Goal: Find specific page/section

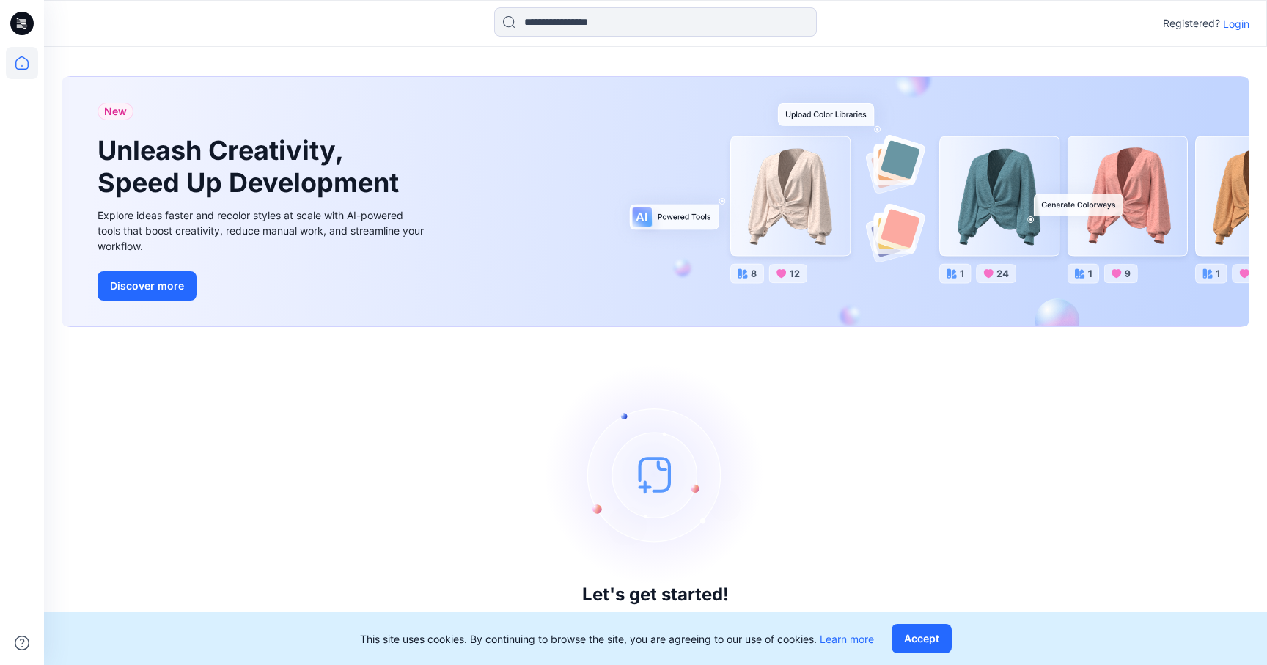
click at [1246, 18] on p "Login" at bounding box center [1236, 23] width 26 height 15
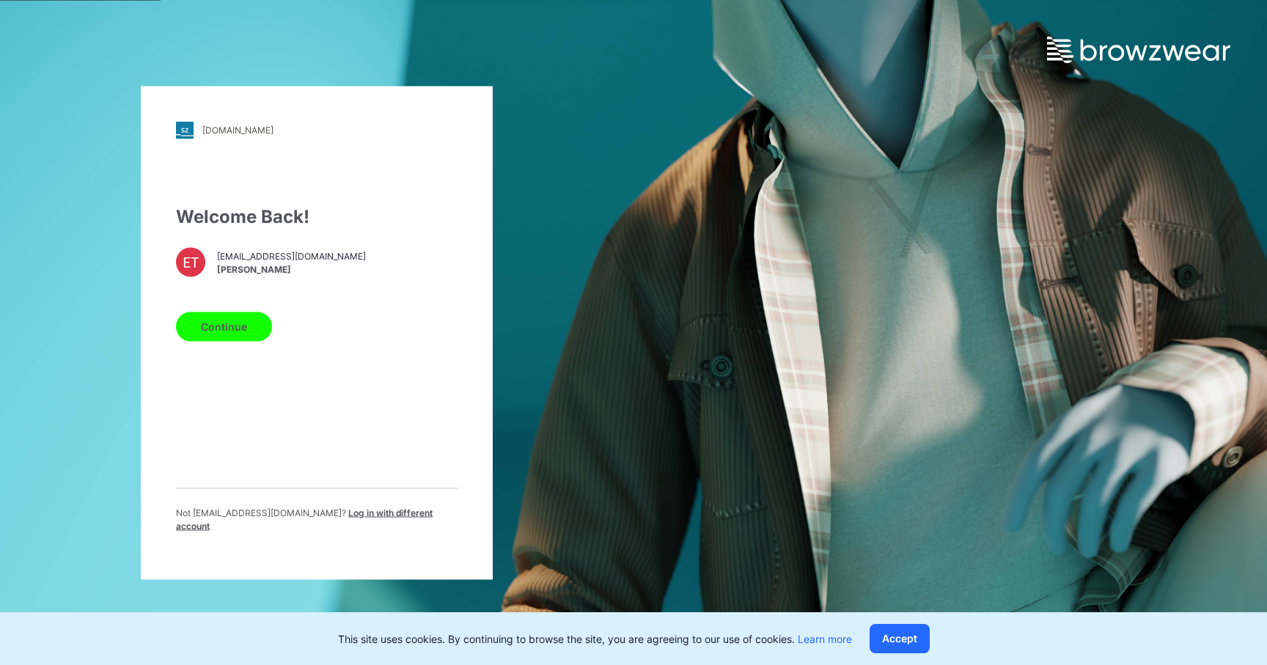
click at [251, 328] on button "Continue" at bounding box center [224, 326] width 96 height 29
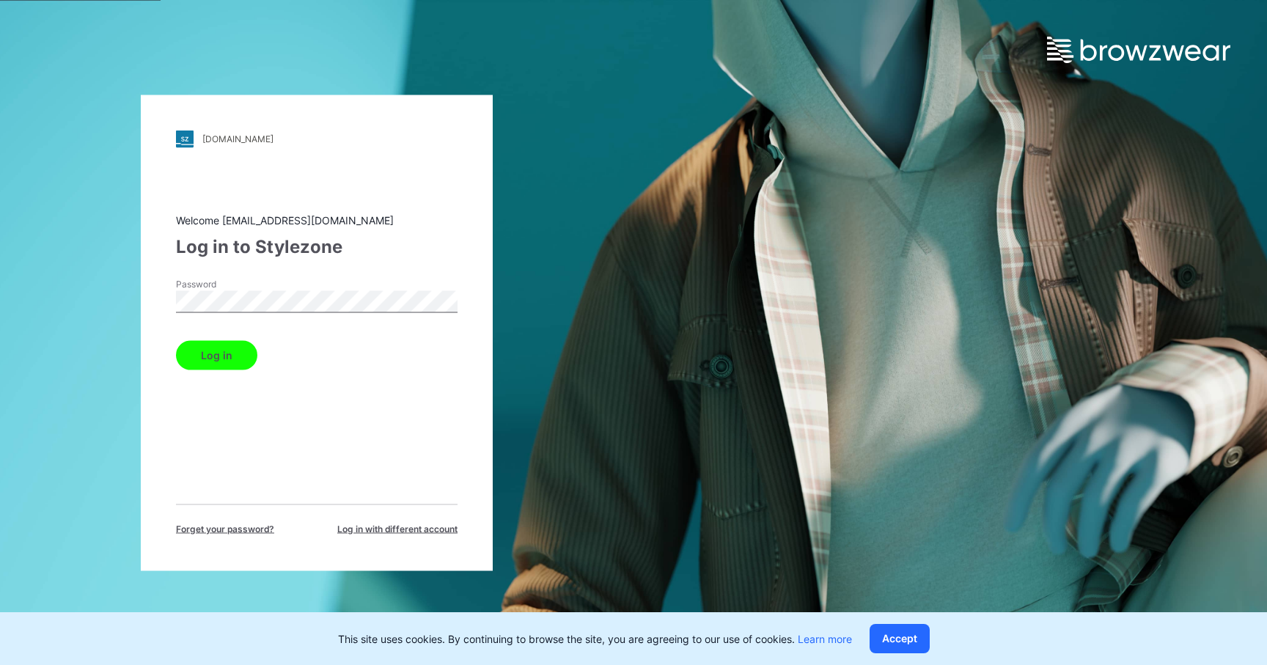
click at [243, 351] on button "Log in" at bounding box center [216, 354] width 81 height 29
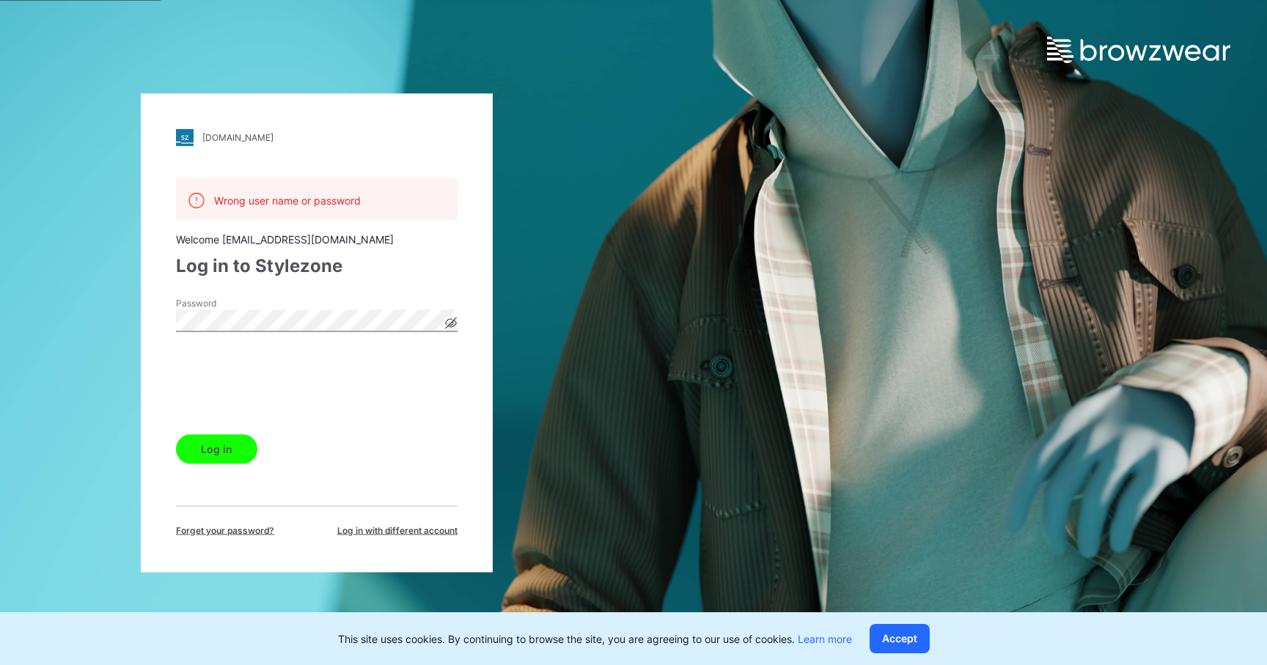
click at [217, 443] on button "Log in" at bounding box center [216, 448] width 81 height 29
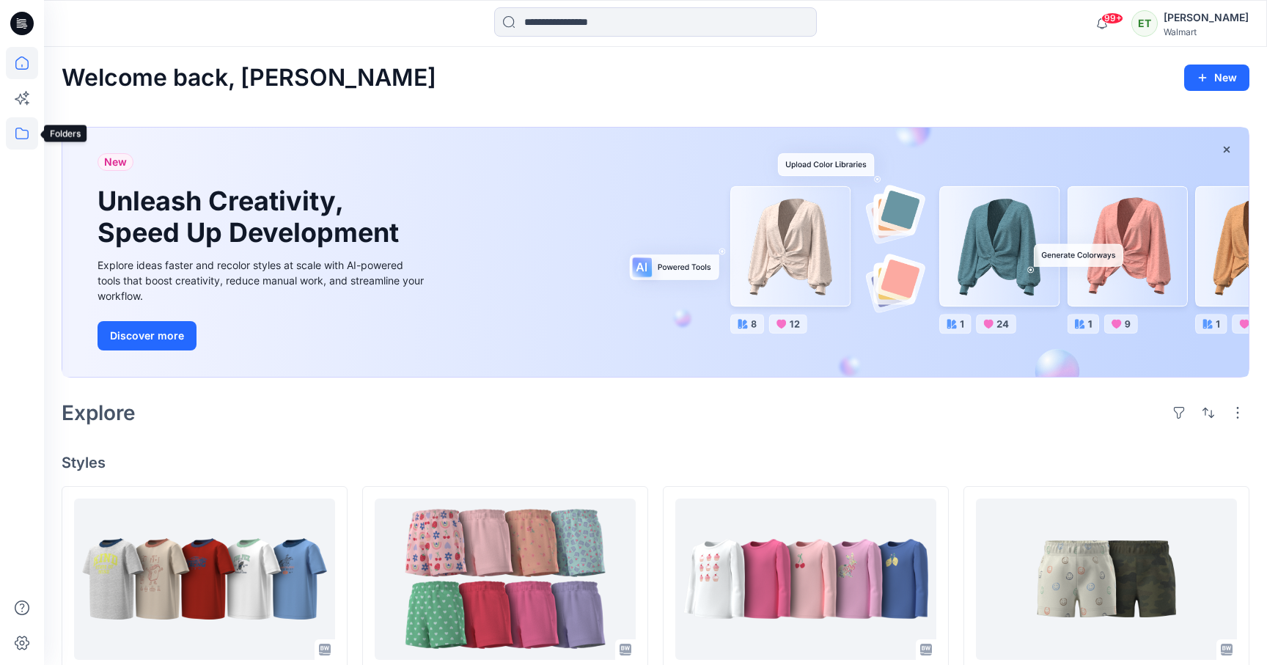
click at [20, 129] on icon at bounding box center [22, 133] width 32 height 32
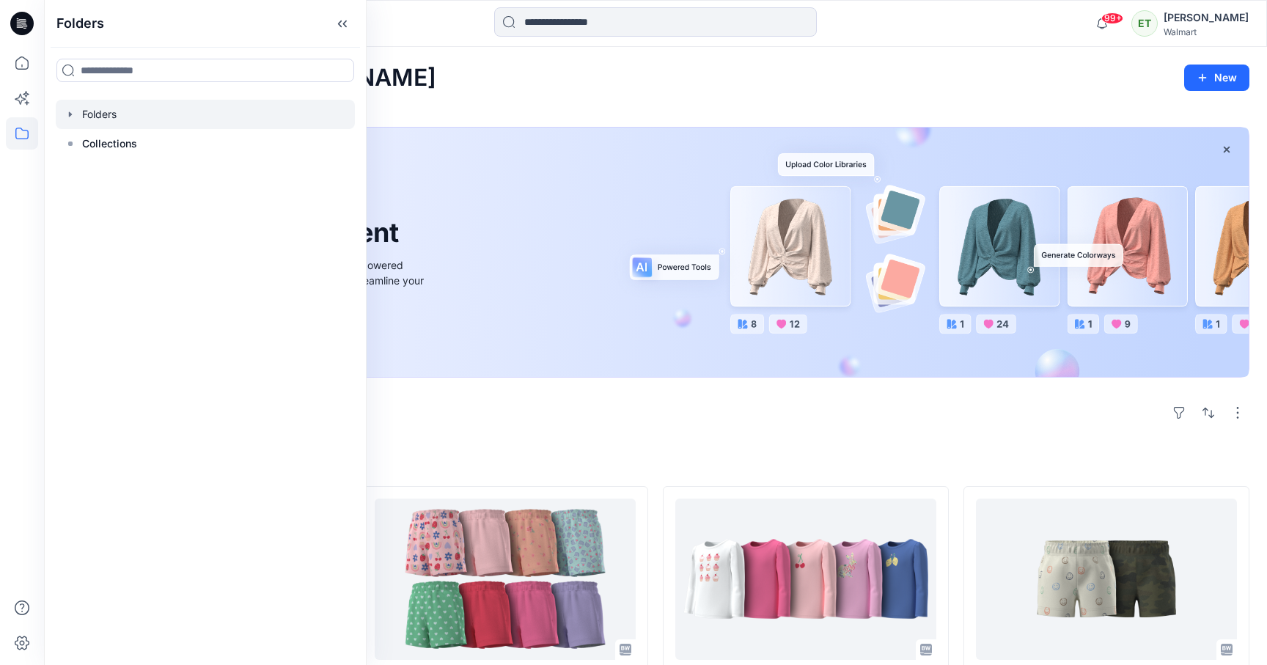
click at [115, 114] on div at bounding box center [205, 114] width 299 height 29
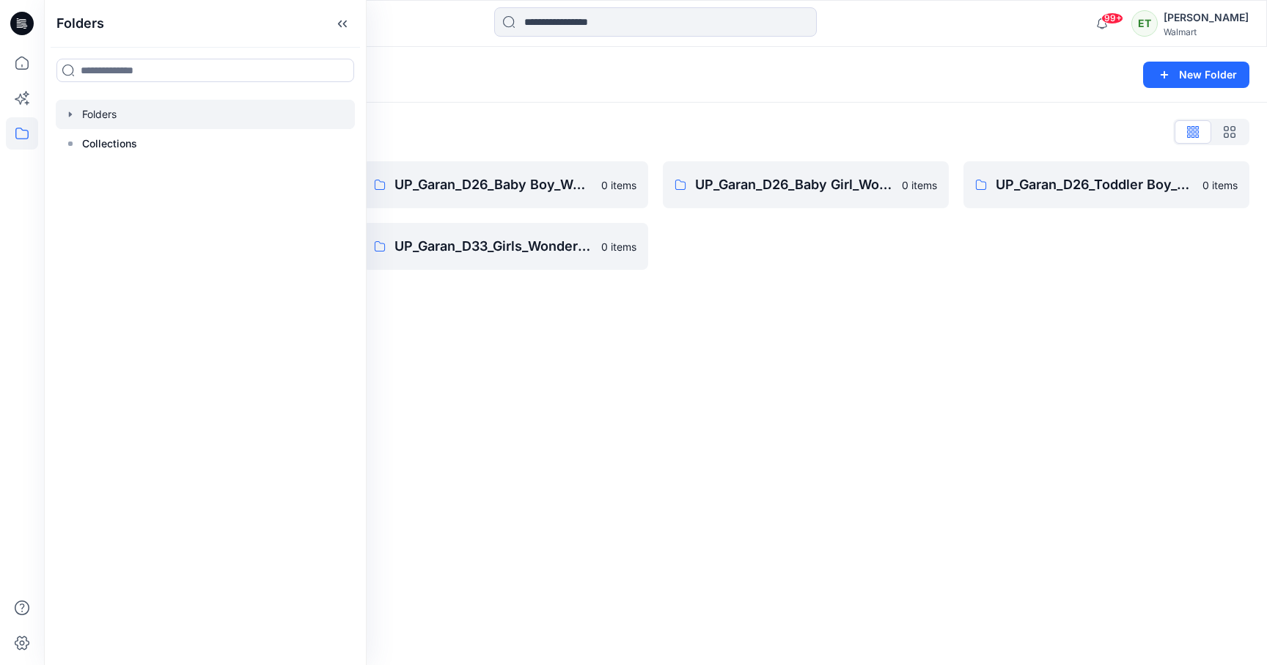
click at [506, 428] on div "Folders New Folder Folders List UP_Garan Littles 0 items UP_Garan_D26_Toddler G…" at bounding box center [655, 356] width 1223 height 618
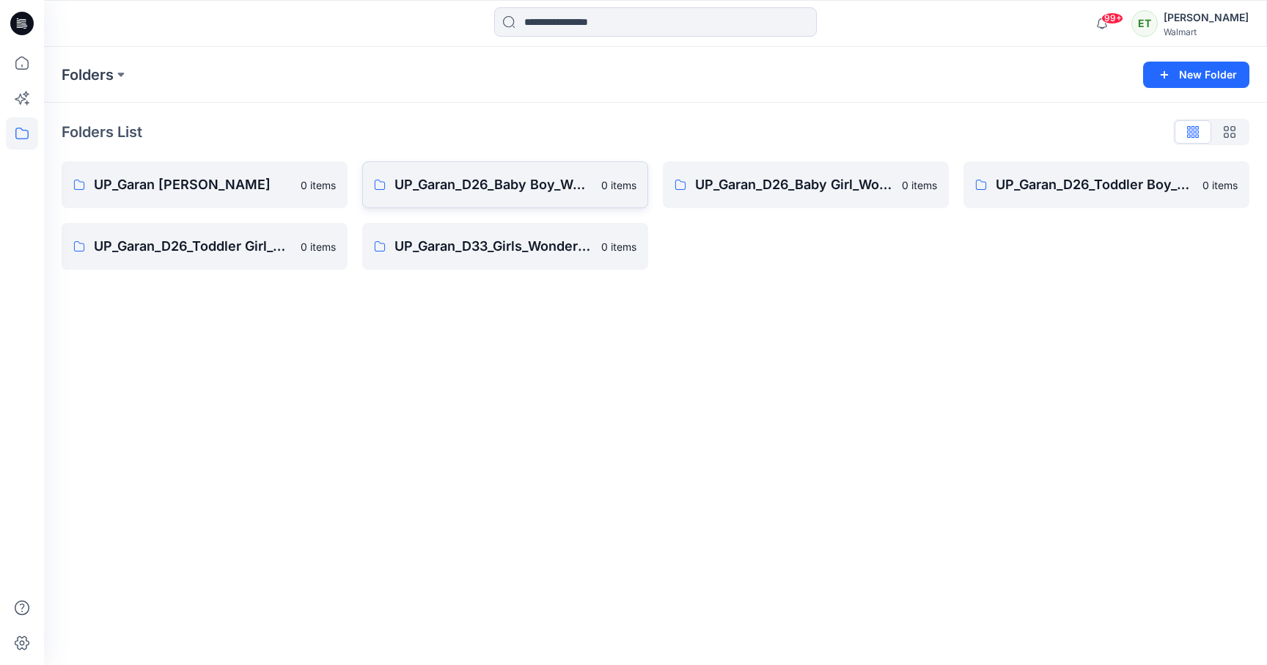
click at [481, 203] on link "UP_Garan_D26_Baby Boy_Wonder Nation 0 items" at bounding box center [505, 184] width 286 height 47
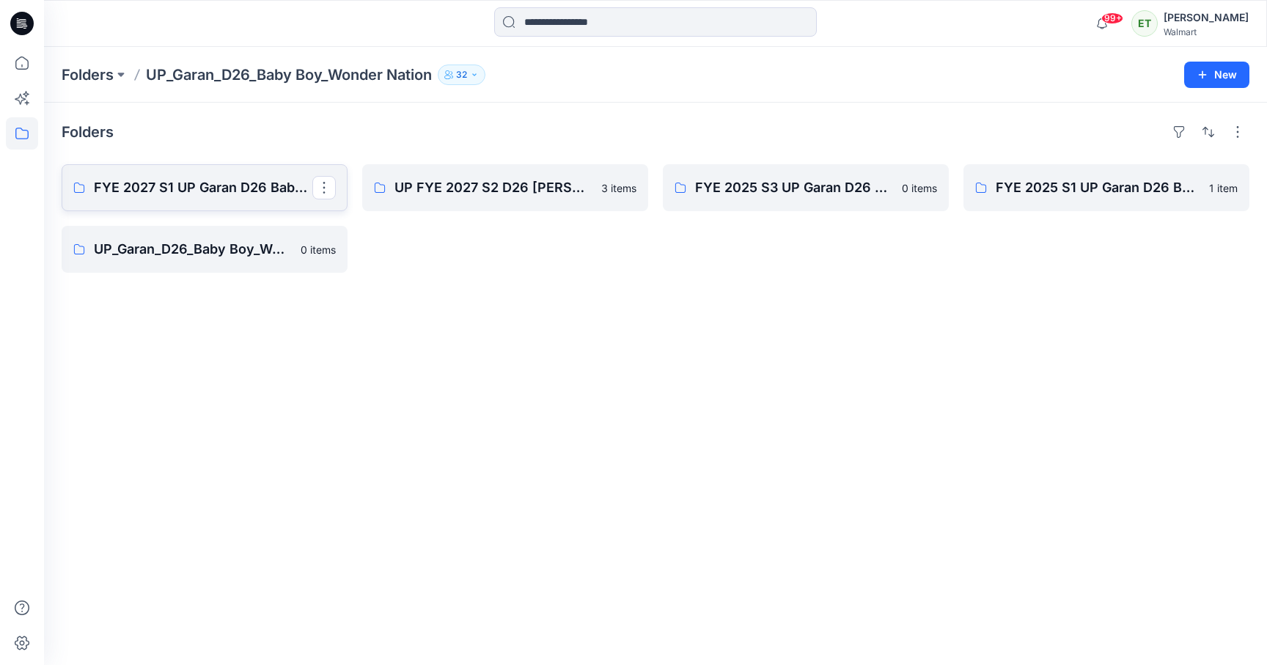
click at [271, 194] on p "FYE 2027 S1 UP Garan D26 Baby Boy" at bounding box center [203, 187] width 219 height 21
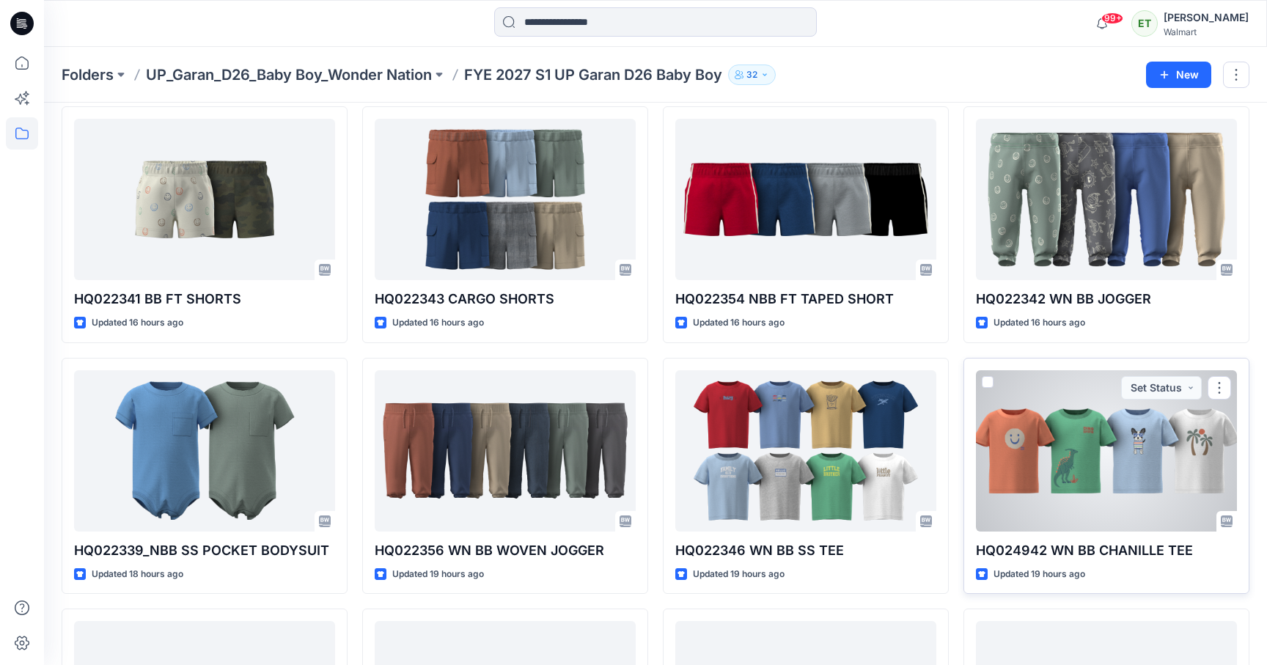
scroll to position [73, 0]
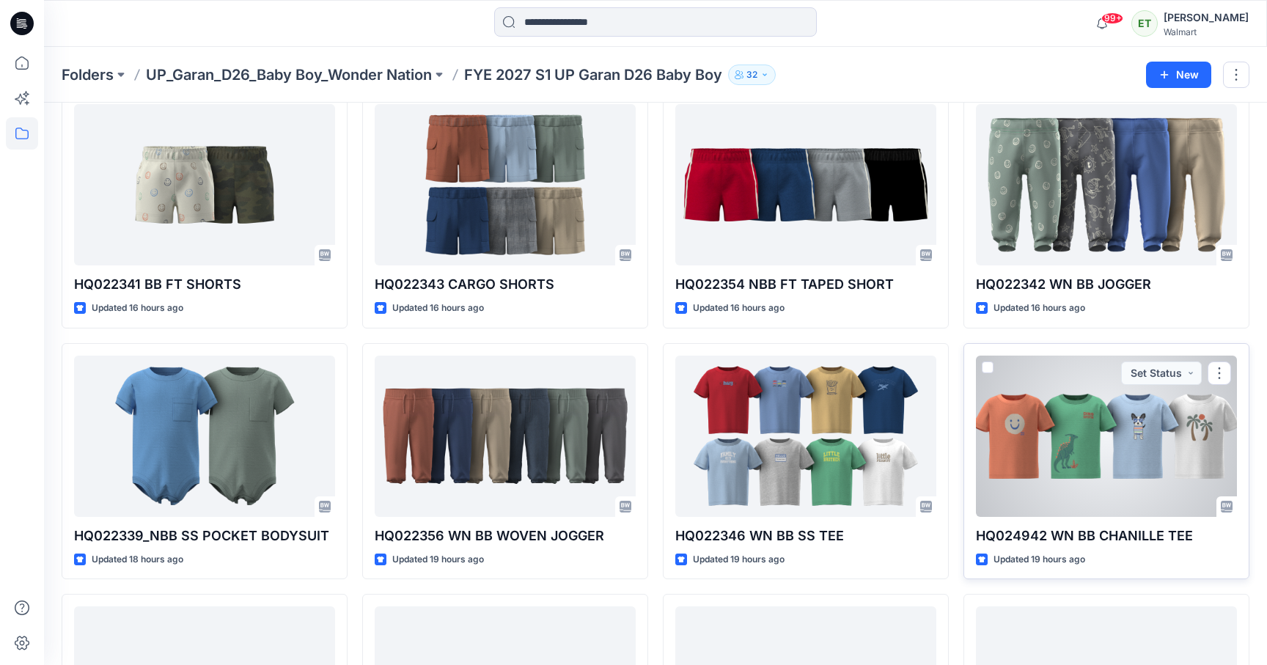
click at [1157, 431] on div at bounding box center [1106, 436] width 261 height 161
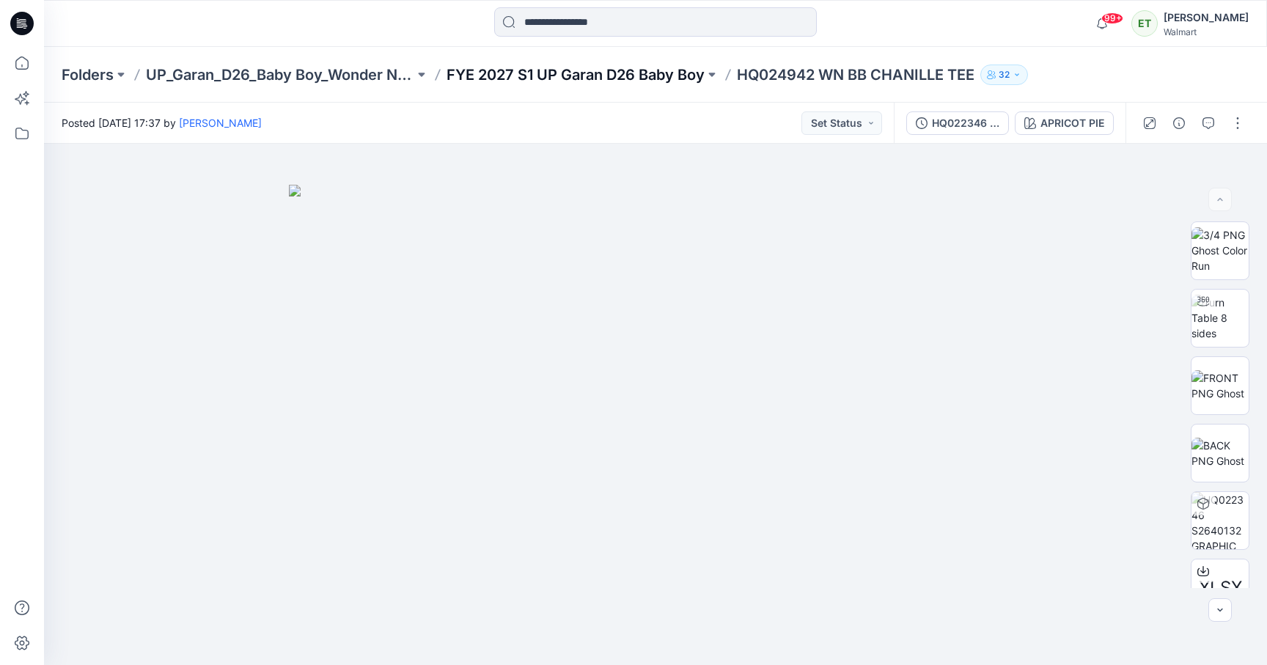
click at [641, 65] on p "FYE 2027 S1 UP Garan D26 Baby Boy" at bounding box center [576, 75] width 258 height 21
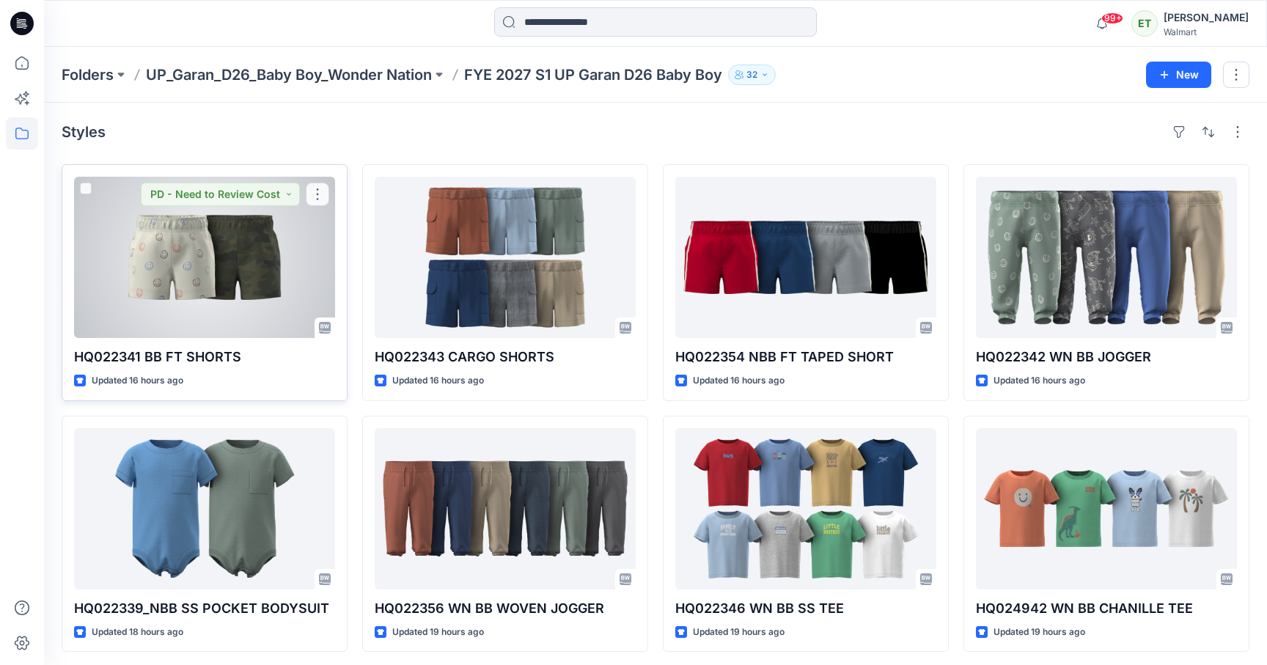
click at [231, 275] on div at bounding box center [204, 257] width 261 height 161
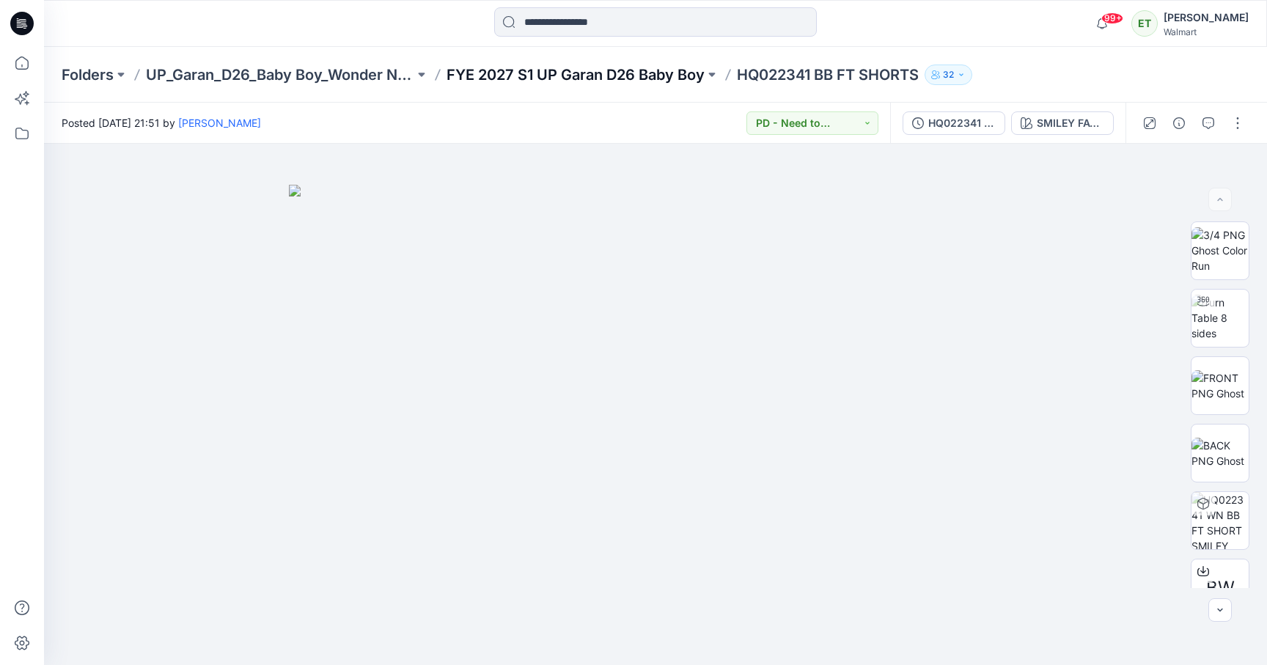
click at [575, 75] on p "FYE 2027 S1 UP Garan D26 Baby Boy" at bounding box center [576, 75] width 258 height 21
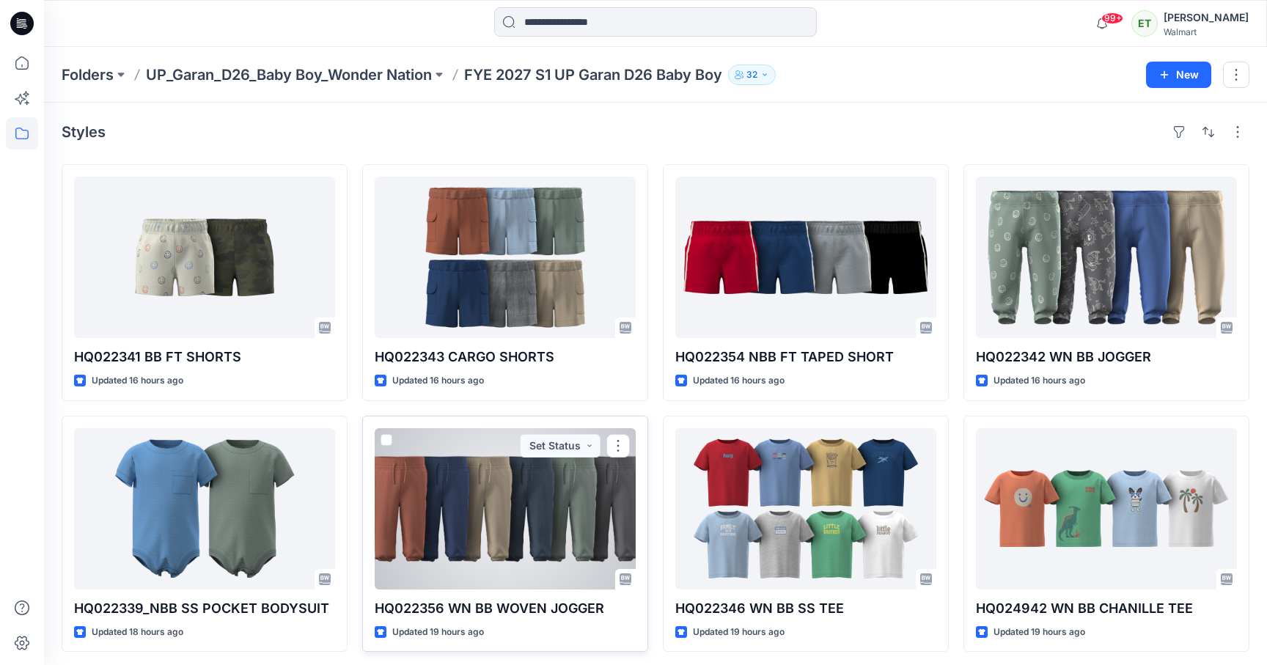
click at [499, 559] on div at bounding box center [505, 508] width 261 height 161
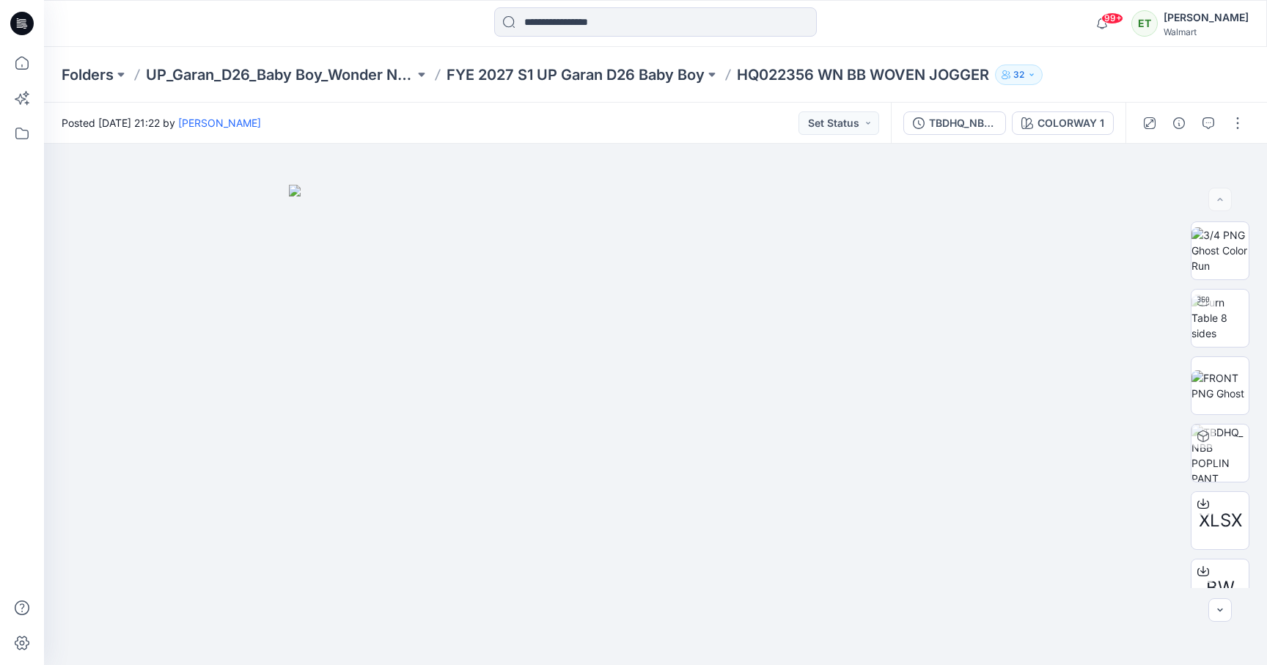
click at [254, 39] on div at bounding box center [197, 23] width 306 height 32
click at [323, 22] on div at bounding box center [197, 23] width 306 height 32
click at [605, 67] on p "FYE 2027 S1 UP Garan D26 Baby Boy" at bounding box center [576, 75] width 258 height 21
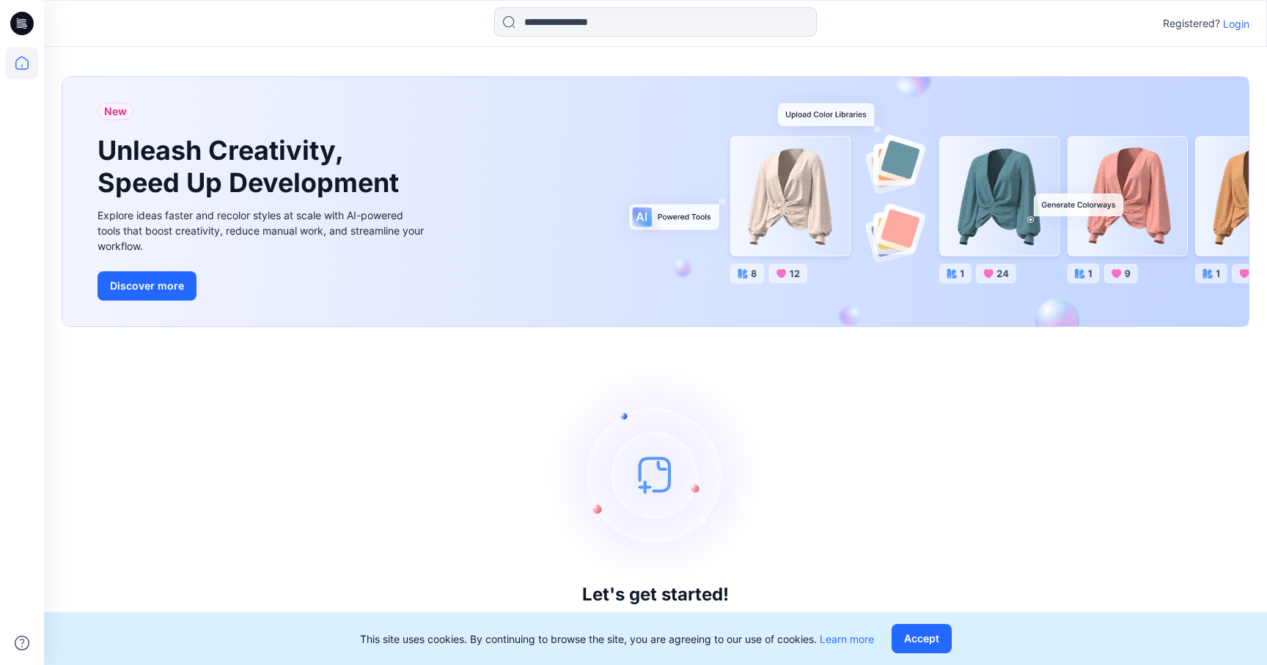
click at [1237, 20] on p "Login" at bounding box center [1236, 23] width 26 height 15
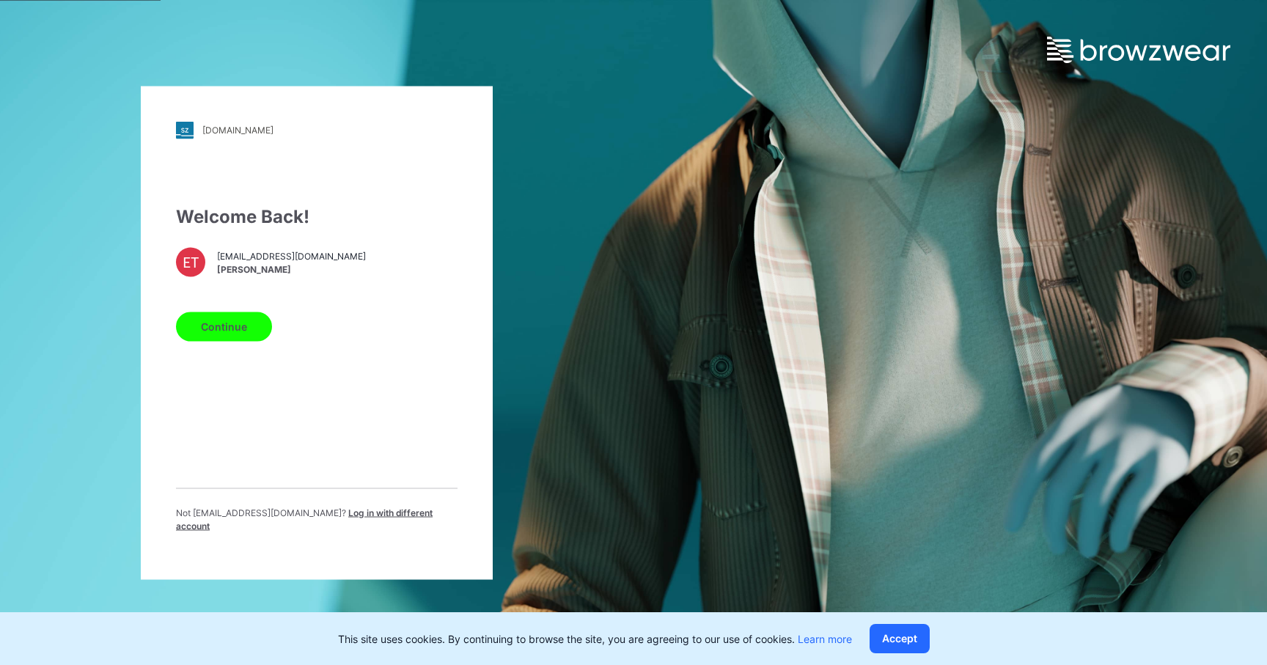
click at [201, 334] on button "Continue" at bounding box center [224, 326] width 96 height 29
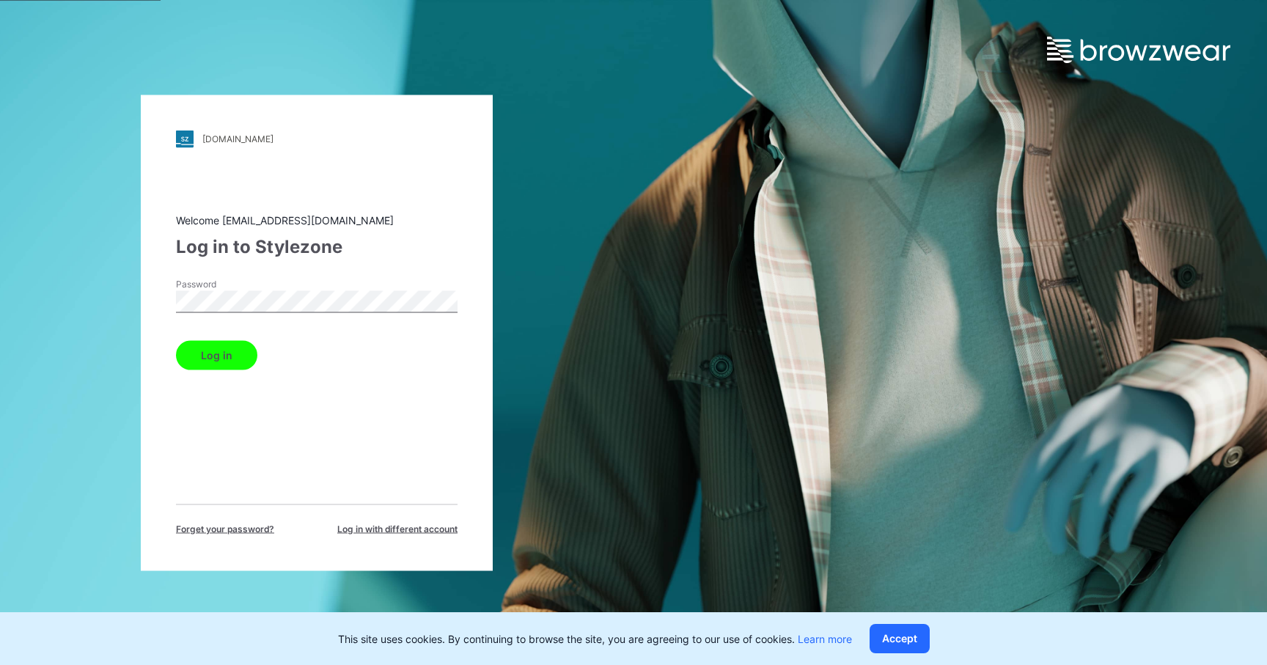
click at [218, 349] on button "Log in" at bounding box center [216, 354] width 81 height 29
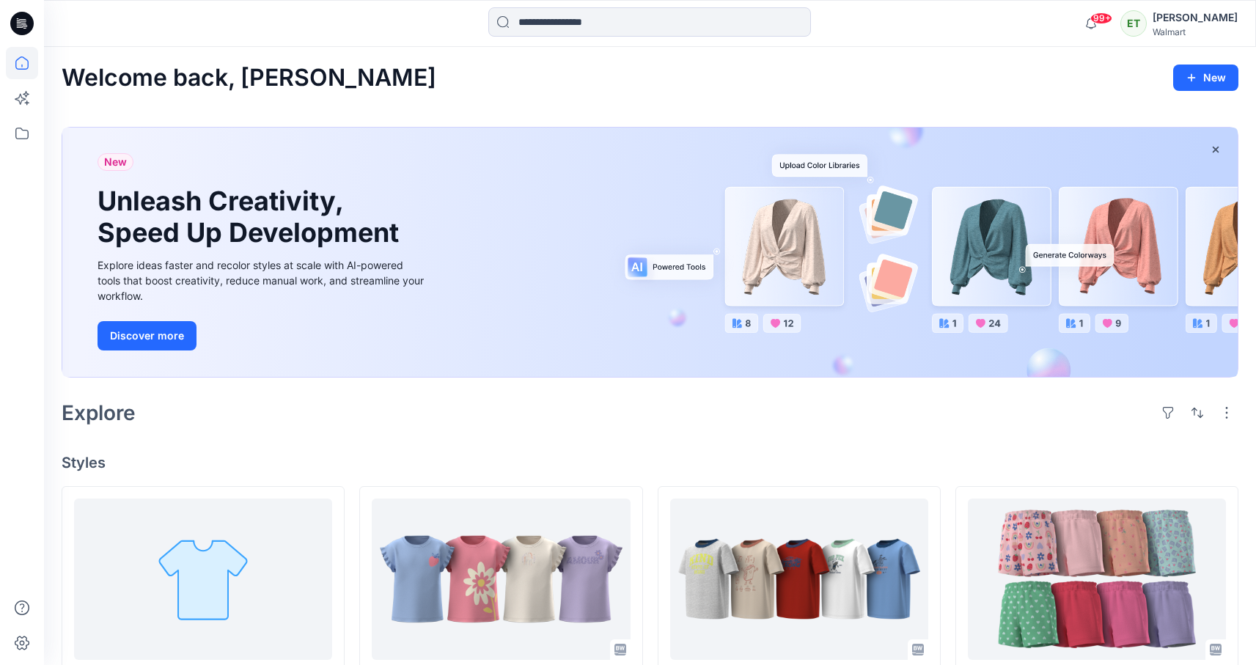
click at [872, 109] on div "Welcome back, [PERSON_NAME] New New Unleash Creativity, Speed Up Development Ex…" at bounding box center [650, 671] width 1212 height 1248
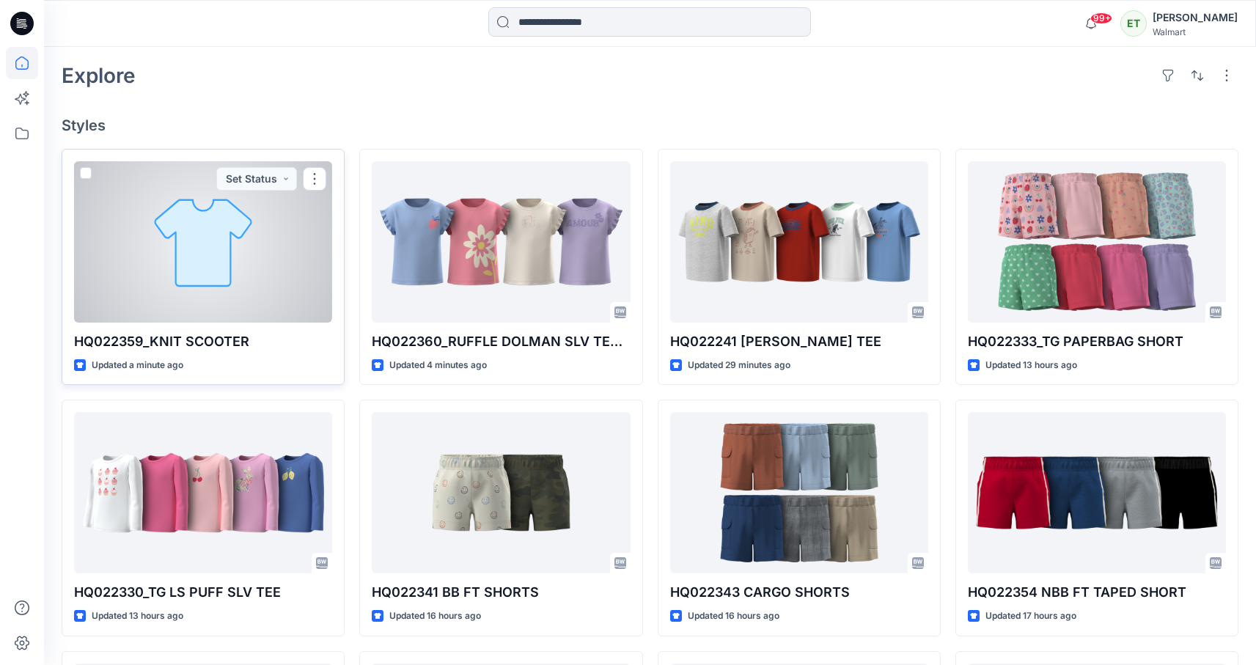
click at [114, 200] on div at bounding box center [203, 241] width 258 height 161
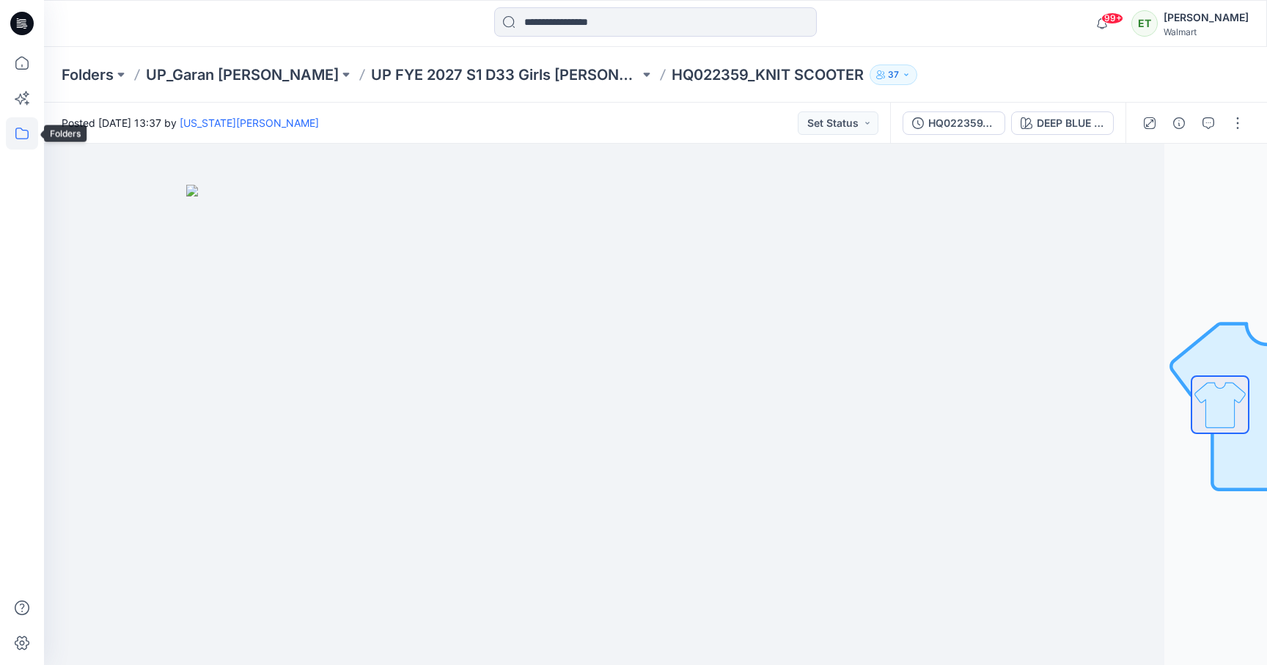
click at [32, 134] on icon at bounding box center [22, 133] width 32 height 32
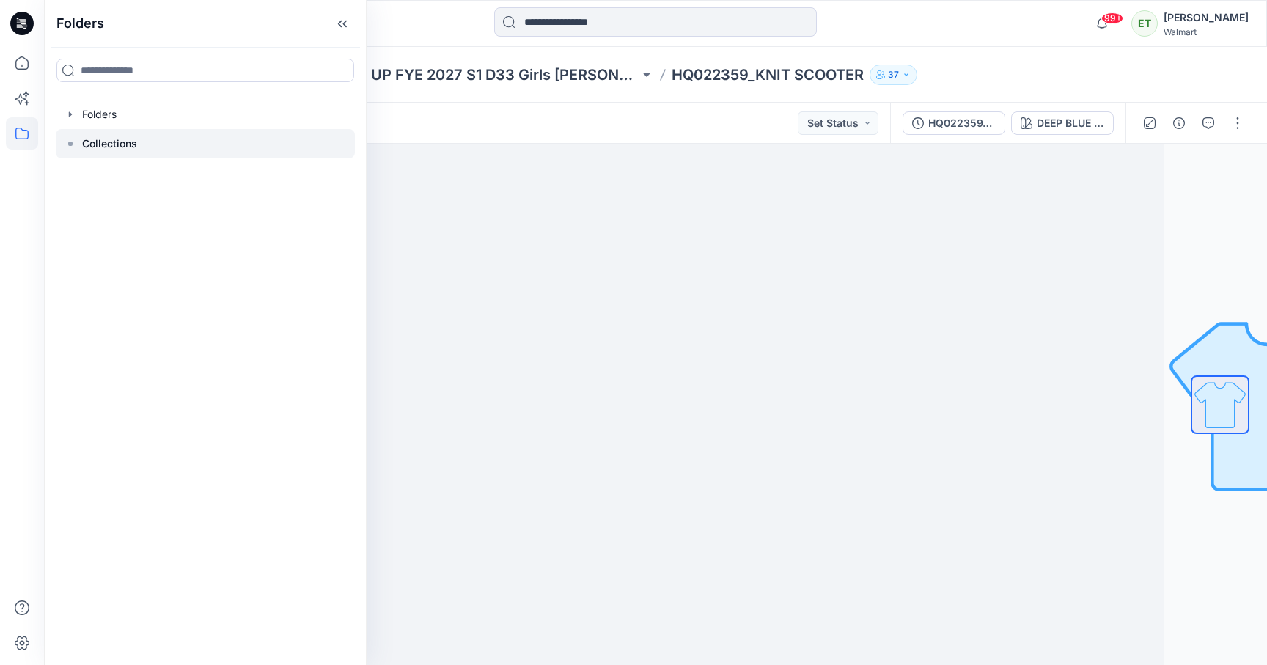
click at [84, 151] on p "Collections" at bounding box center [109, 144] width 55 height 18
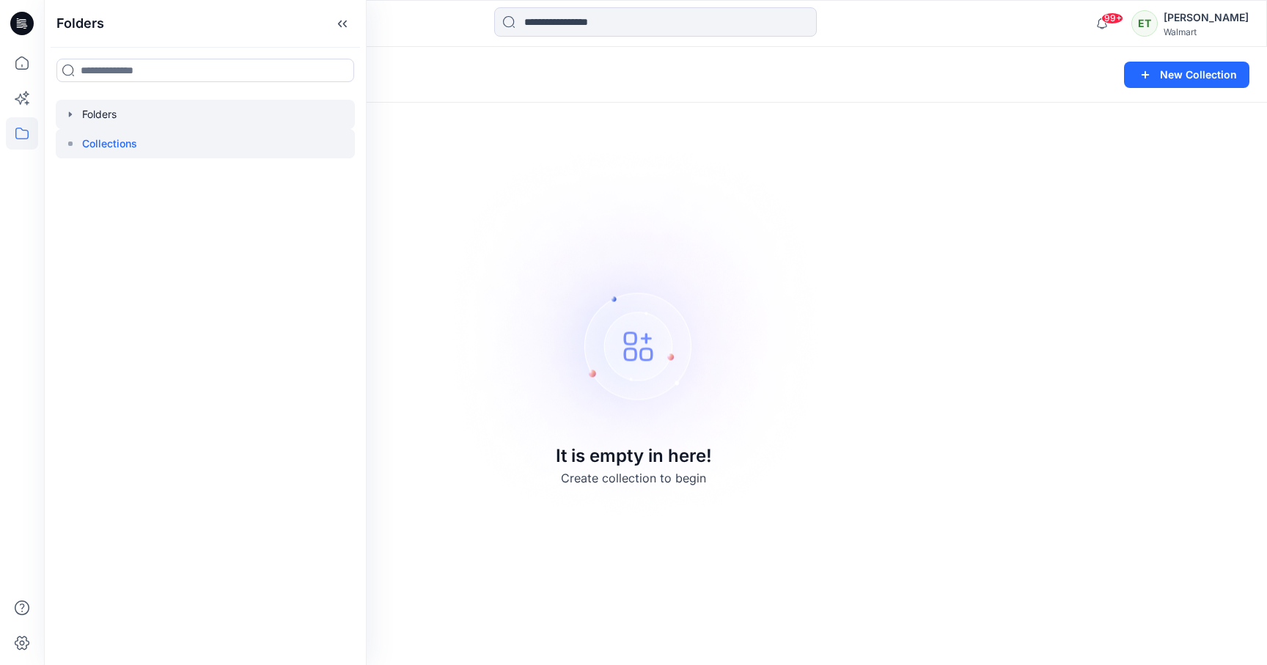
click at [88, 116] on div at bounding box center [205, 114] width 299 height 29
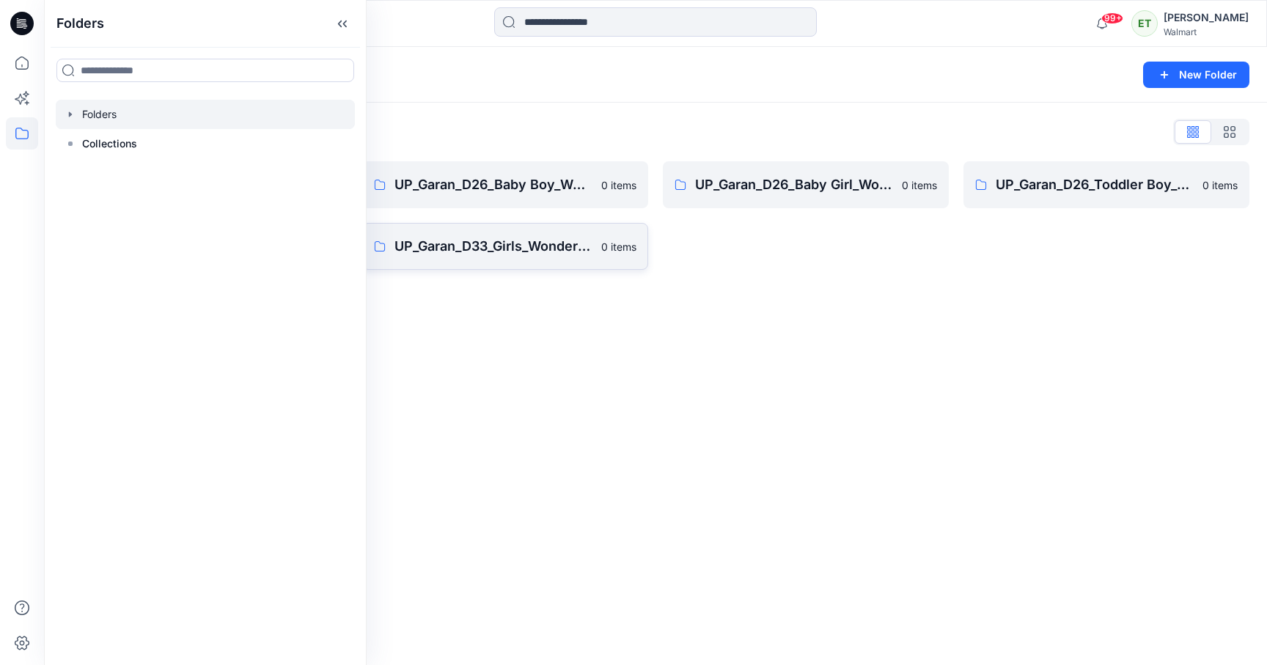
click at [569, 247] on p "UP_Garan_D33_Girls_Wonder Nation" at bounding box center [494, 246] width 198 height 21
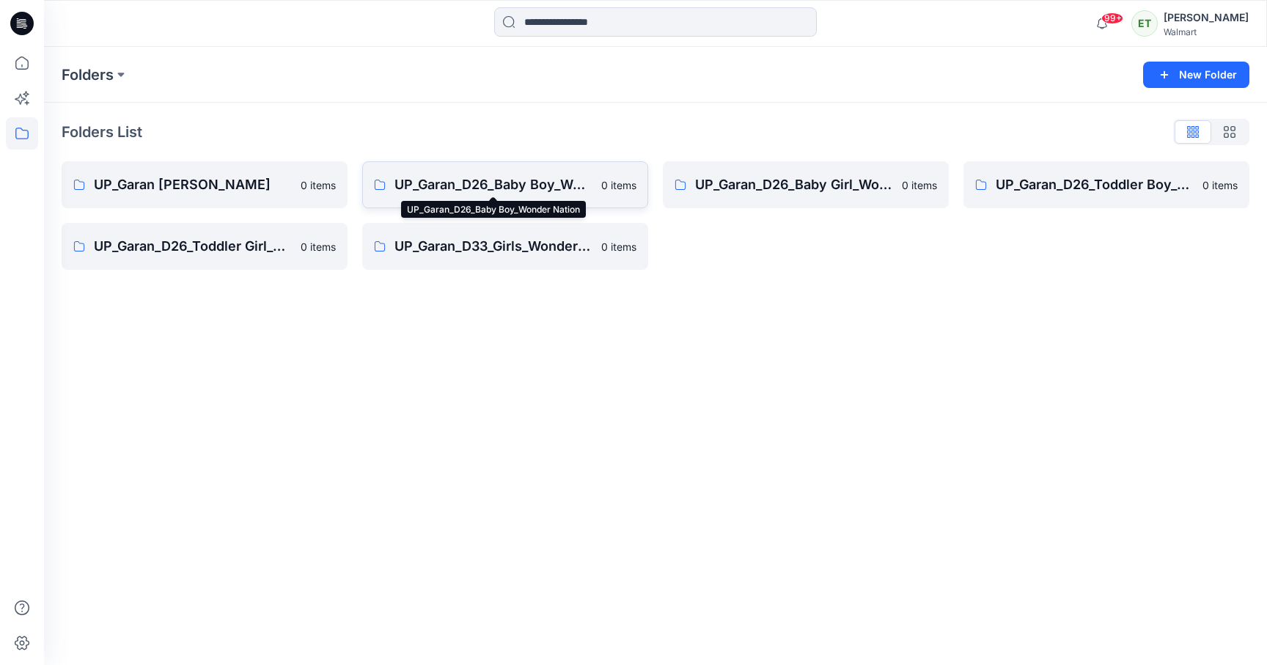
click at [448, 192] on p "UP_Garan_D26_Baby Boy_Wonder Nation" at bounding box center [494, 185] width 198 height 21
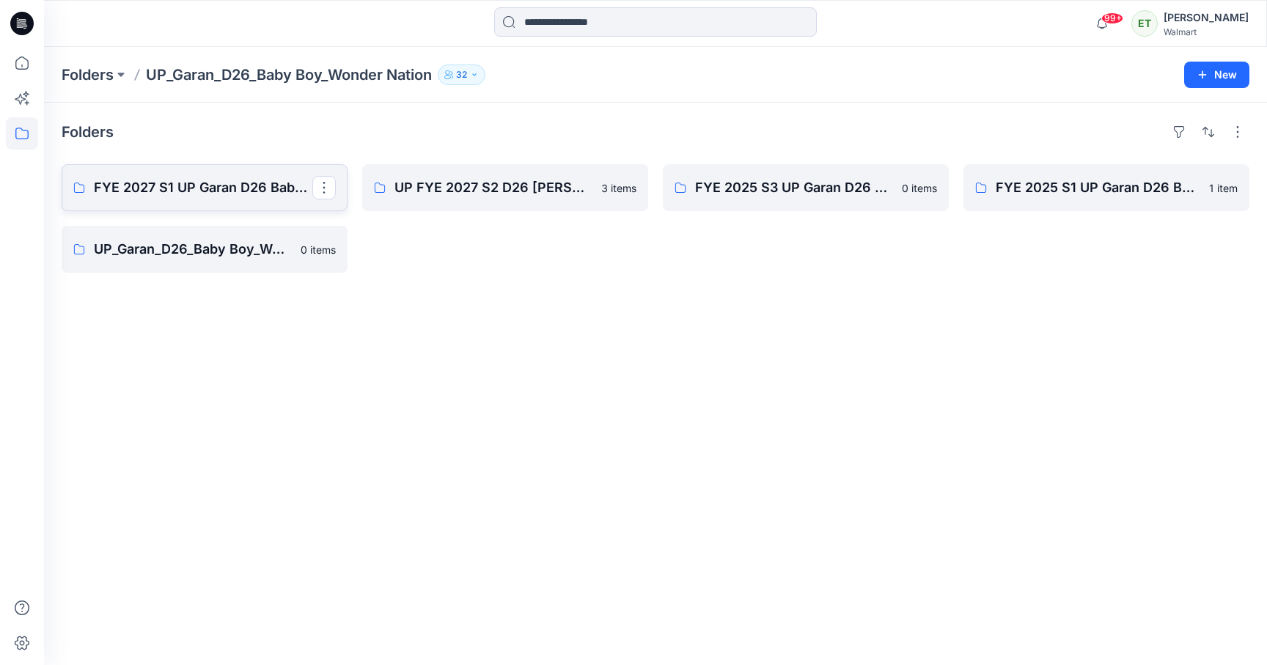
click at [219, 196] on p "FYE 2027 S1 UP Garan D26 Baby Boy" at bounding box center [203, 187] width 219 height 21
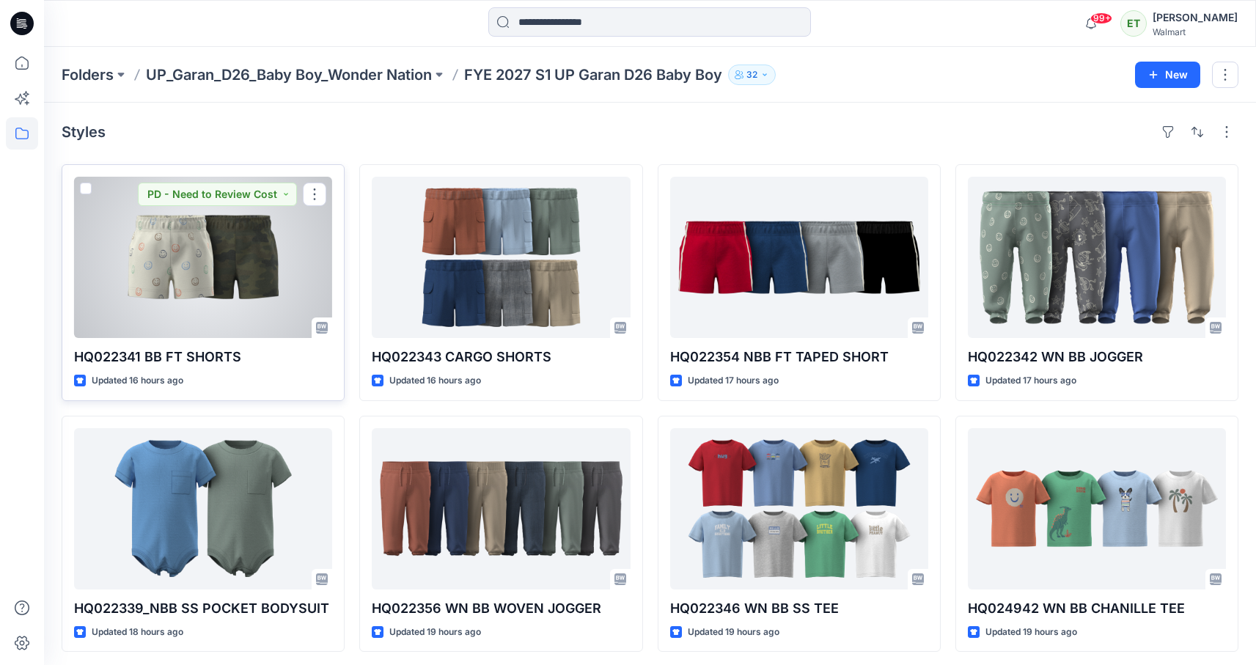
click at [285, 253] on div at bounding box center [203, 257] width 258 height 161
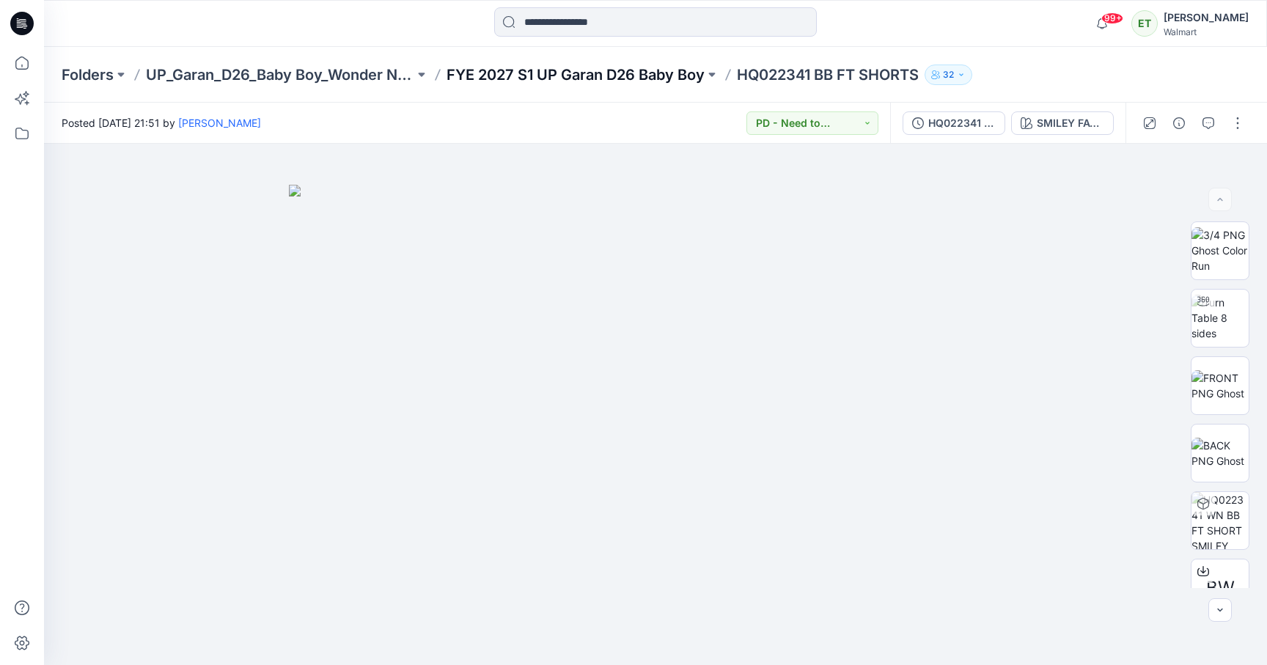
click at [572, 66] on p "FYE 2027 S1 UP Garan D26 Baby Boy" at bounding box center [576, 75] width 258 height 21
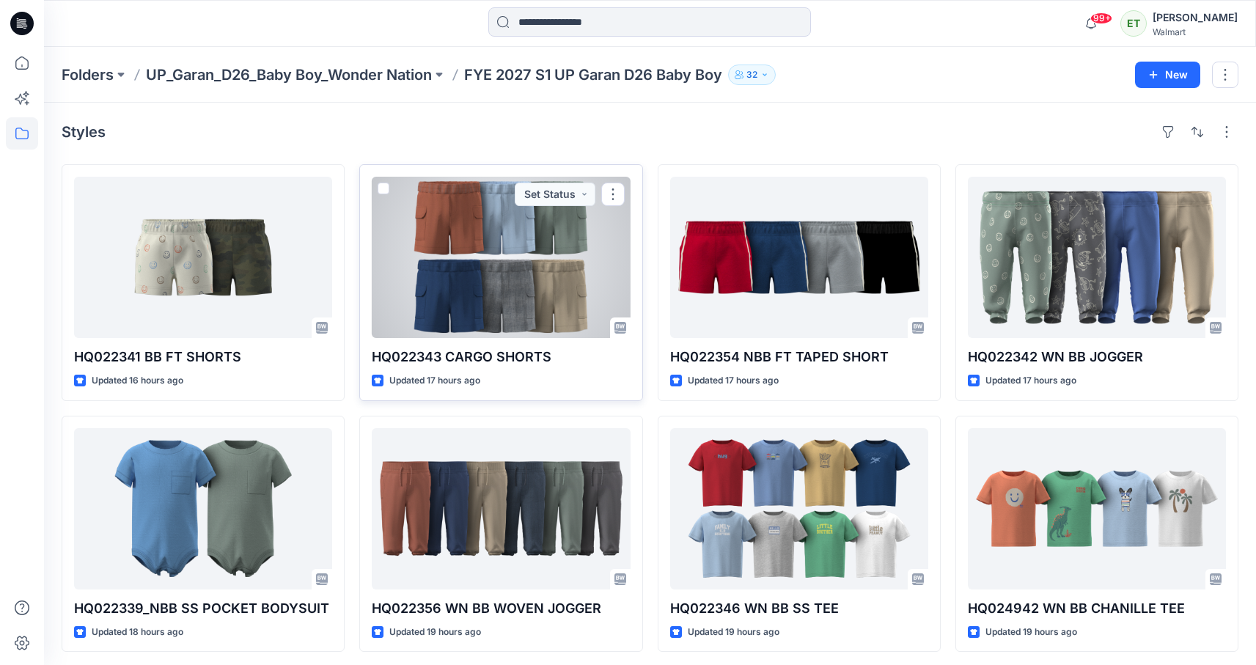
click at [484, 231] on div at bounding box center [501, 257] width 258 height 161
